Goal: Information Seeking & Learning: Check status

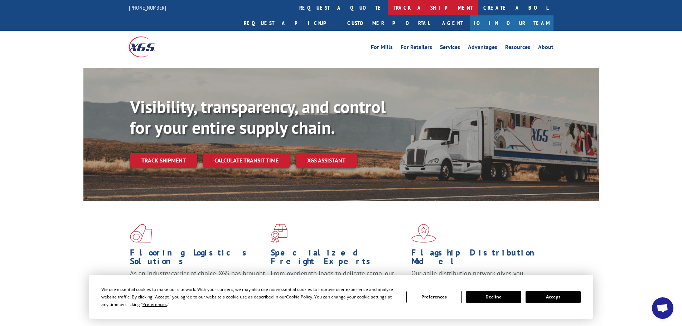
click at [388, 8] on link "track a shipment" at bounding box center [433, 7] width 90 height 15
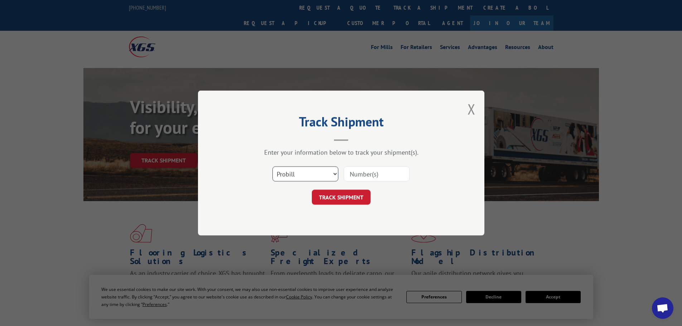
click at [320, 171] on select "Select category... Probill BOL PO" at bounding box center [306, 174] width 66 height 15
select select "bol"
click at [273, 167] on select "Select category... Probill BOL PO" at bounding box center [306, 174] width 66 height 15
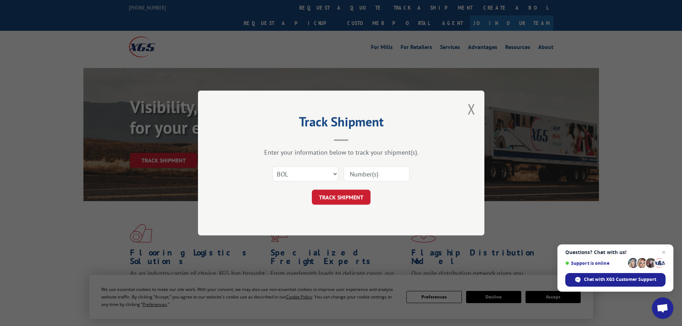
click at [354, 173] on input at bounding box center [377, 174] width 66 height 15
paste input "7043976"
type input "7043976"
click at [348, 197] on button "TRACK SHIPMENT" at bounding box center [341, 197] width 59 height 15
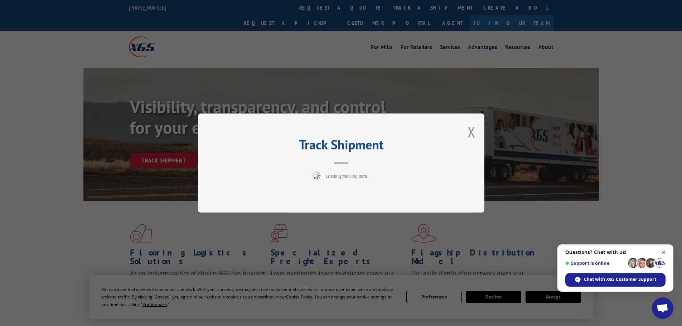
click at [665, 251] on span "Close chat" at bounding box center [664, 252] width 9 height 9
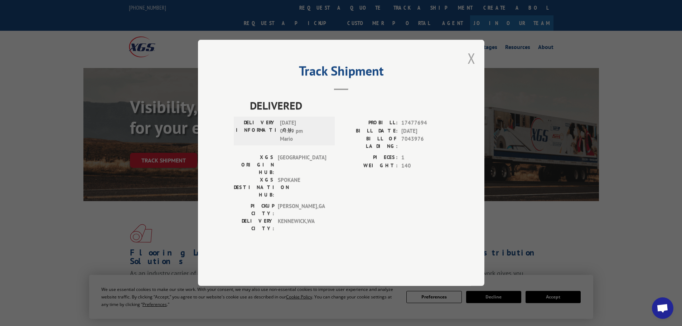
click at [469, 68] on button "Close modal" at bounding box center [472, 58] width 8 height 19
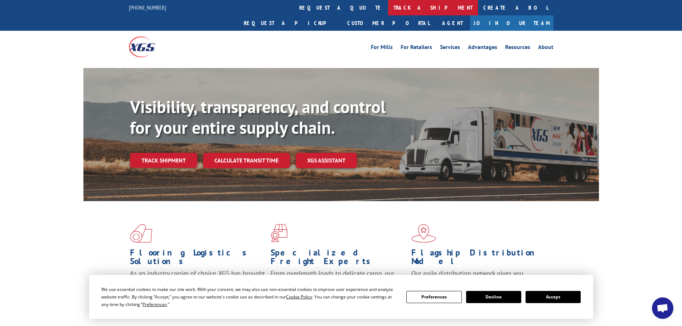
click at [388, 13] on link "track a shipment" at bounding box center [433, 7] width 90 height 15
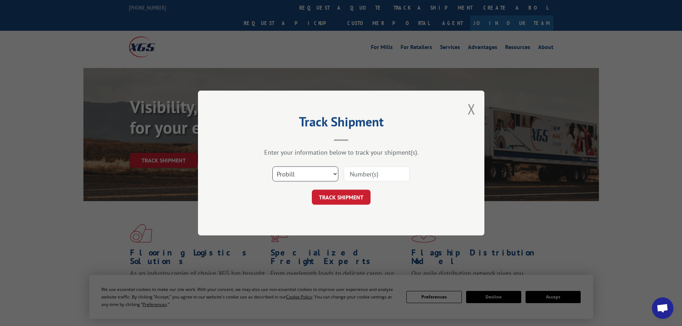
click at [308, 170] on select "Select category... Probill BOL PO" at bounding box center [306, 174] width 66 height 15
select select "bol"
click at [273, 167] on select "Select category... Probill BOL PO" at bounding box center [306, 174] width 66 height 15
click at [361, 173] on input at bounding box center [377, 174] width 66 height 15
paste input "5530965"
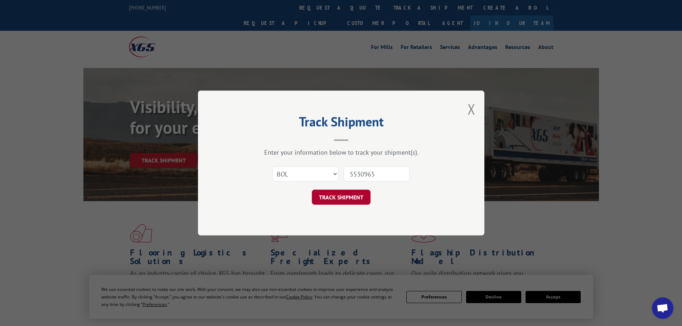
type input "5530965"
click at [343, 197] on button "TRACK SHIPMENT" at bounding box center [341, 197] width 59 height 15
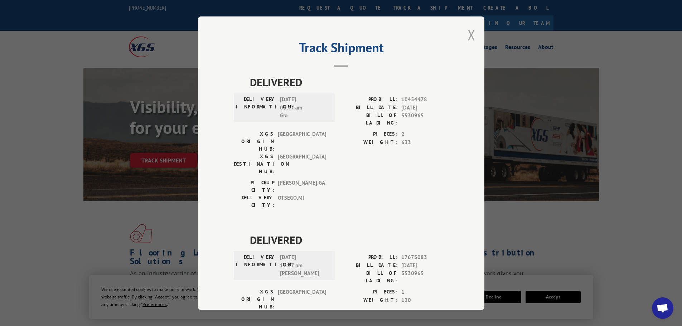
click at [470, 37] on button "Close modal" at bounding box center [472, 34] width 8 height 19
